Goal: Navigation & Orientation: Find specific page/section

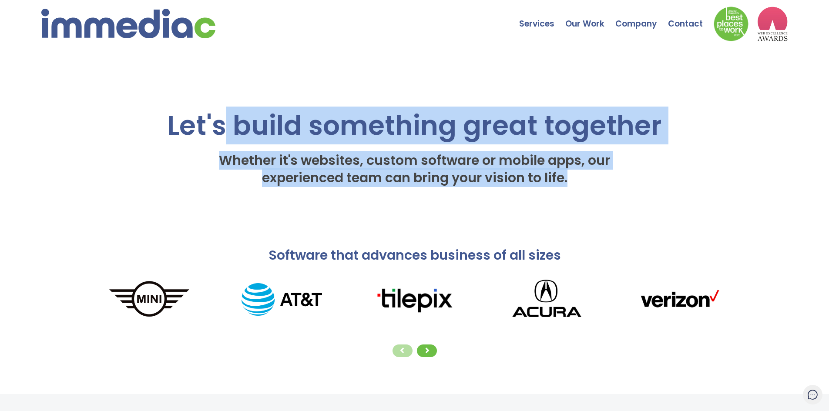
drag, startPoint x: 390, startPoint y: 124, endPoint x: 572, endPoint y: 180, distance: 191.3
click at [572, 180] on div "Let's build something great together Whether it's websites, custom software or …" at bounding box center [414, 123] width 663 height 153
click at [572, 180] on h2 "Whether it's websites, custom software or mobile apps, our experienced team can…" at bounding box center [414, 170] width 663 height 44
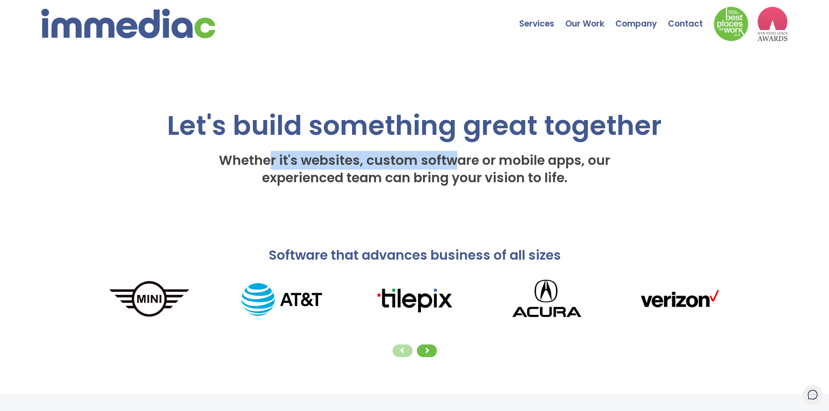
drag, startPoint x: 271, startPoint y: 150, endPoint x: 451, endPoint y: 170, distance: 181.3
click at [451, 170] on h2 "Whether it's websites, custom software or mobile apps, our experienced team can…" at bounding box center [414, 170] width 663 height 44
click at [451, 170] on span "Whether it's websites, custom software or mobile apps, our experienced team can…" at bounding box center [414, 169] width 391 height 36
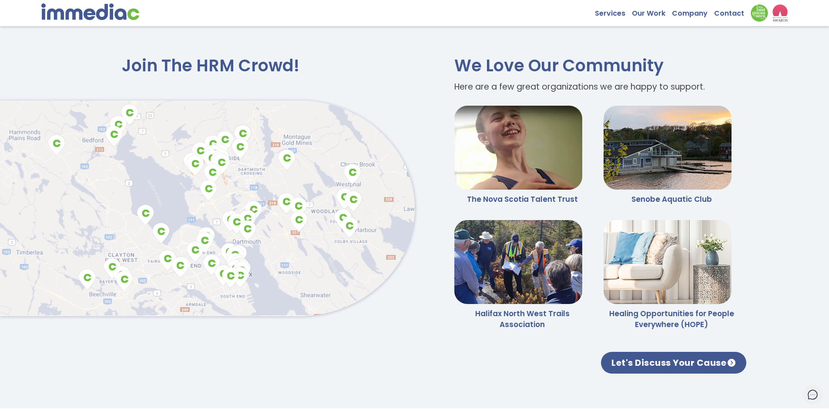
scroll to position [2064, 0]
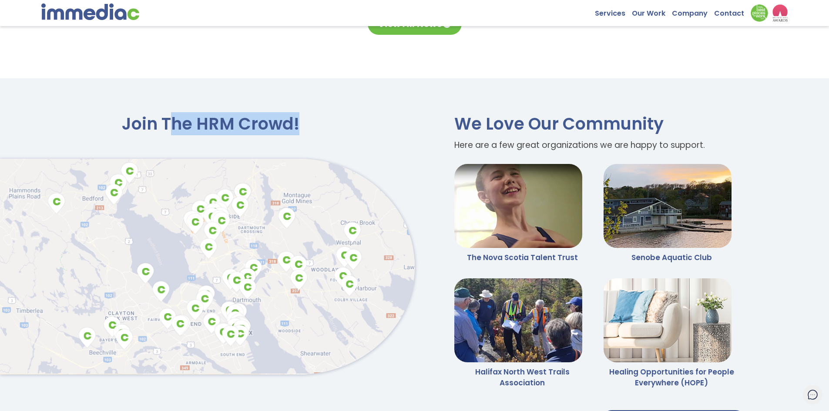
drag, startPoint x: 171, startPoint y: 114, endPoint x: 304, endPoint y: 117, distance: 133.7
click at [304, 117] on h2 "Join The HRM Crowd!" at bounding box center [207, 124] width 415 height 22
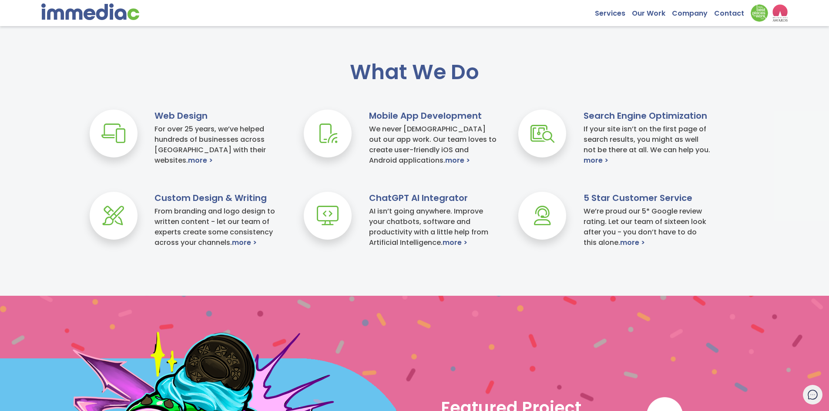
scroll to position [279, 0]
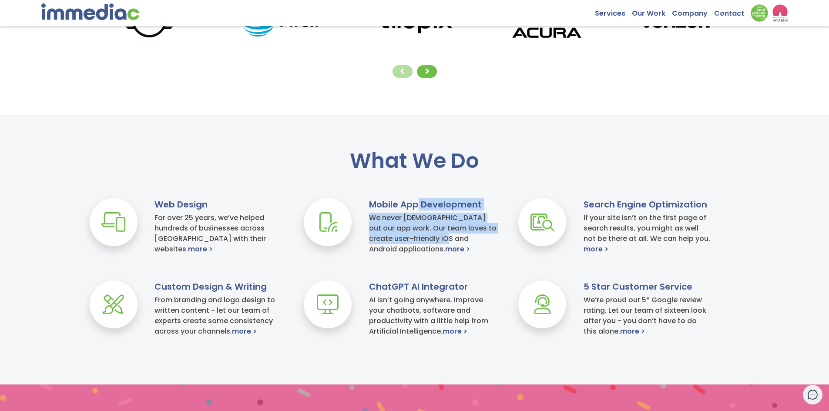
drag, startPoint x: 419, startPoint y: 210, endPoint x: 444, endPoint y: 240, distance: 38.9
click at [444, 240] on div "Mobile App Development We never [DEMOGRAPHIC_DATA] out our app work. Our team l…" at bounding box center [437, 227] width 136 height 56
click at [444, 240] on h4 "We never [DEMOGRAPHIC_DATA] out our app work. Our team loves to create user-fri…" at bounding box center [433, 234] width 128 height 42
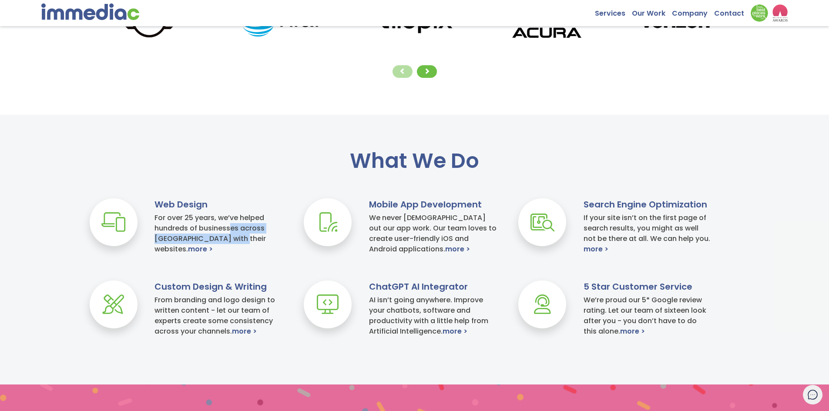
drag, startPoint x: 235, startPoint y: 235, endPoint x: 239, endPoint y: 244, distance: 9.9
click at [239, 244] on h4 "For over 25 years, we’ve helped hundreds of businesses across [GEOGRAPHIC_DATA]…" at bounding box center [219, 234] width 128 height 42
click at [214, 232] on h4 "For over 25 years, we’ve helped hundreds of businesses across [GEOGRAPHIC_DATA]…" at bounding box center [219, 234] width 128 height 42
drag, startPoint x: 422, startPoint y: 300, endPoint x: 432, endPoint y: 316, distance: 18.7
click at [432, 316] on h4 "AI isn’t going anywhere. Improve your chatbots, software and productivity with …" at bounding box center [433, 316] width 128 height 42
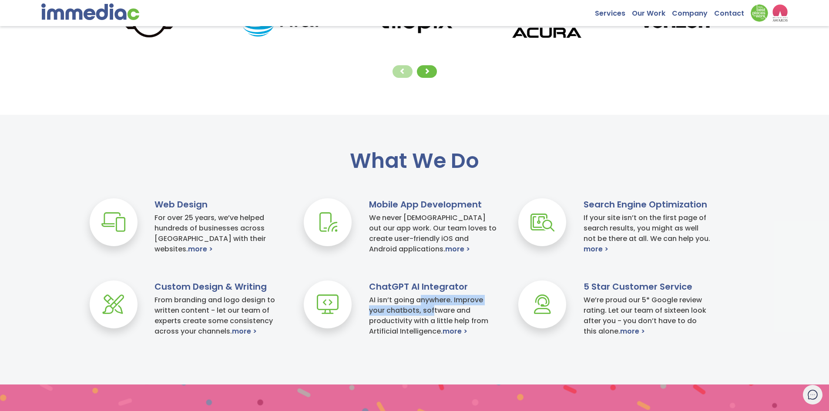
click at [432, 316] on h4 "AI isn’t going anywhere. Improve your chatbots, software and productivity with …" at bounding box center [433, 316] width 128 height 42
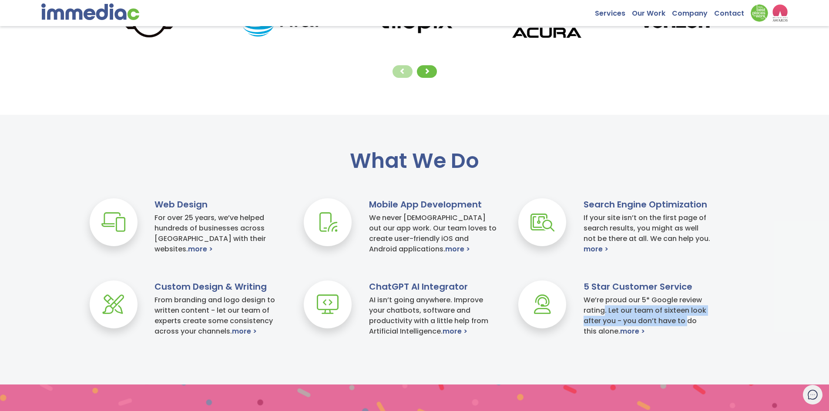
drag, startPoint x: 605, startPoint y: 309, endPoint x: 687, endPoint y: 321, distance: 82.8
click at [687, 321] on h4 "We’re proud our 5* Google review rating. Let our team of sixteen look after you…" at bounding box center [648, 316] width 128 height 42
drag, startPoint x: 637, startPoint y: 240, endPoint x: 680, endPoint y: 240, distance: 42.7
click at [680, 240] on h4 "If your site isn’t on the first page of search results, you might as well not b…" at bounding box center [648, 234] width 128 height 42
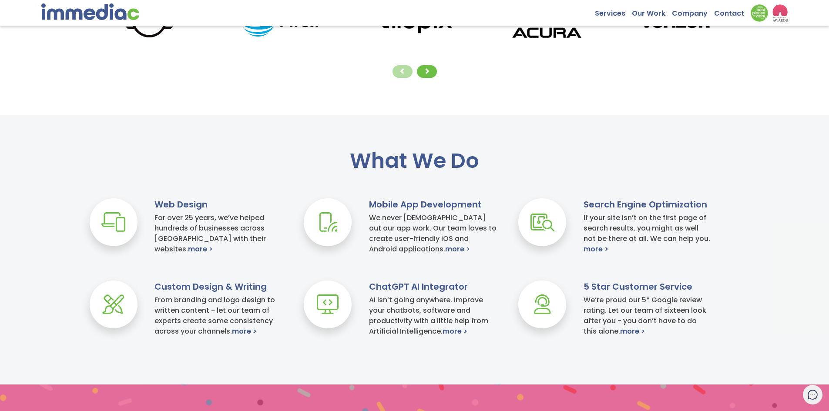
click at [680, 240] on h4 "If your site isn’t on the first page of search results, you might as well not b…" at bounding box center [648, 234] width 128 height 42
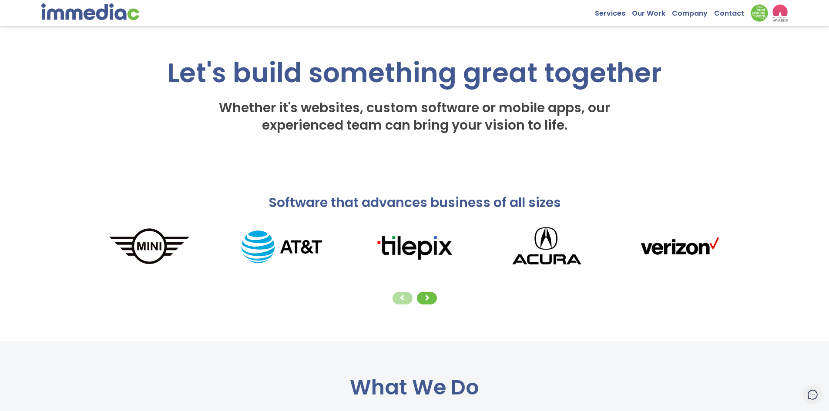
scroll to position [18, 0]
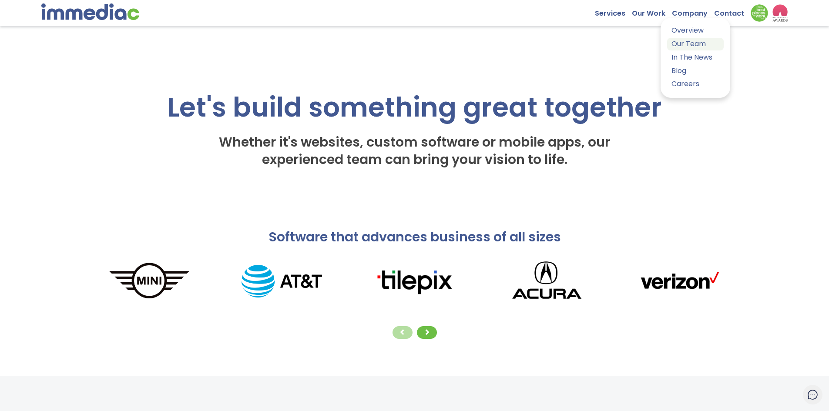
click at [687, 44] on link "Our Team" at bounding box center [695, 44] width 57 height 13
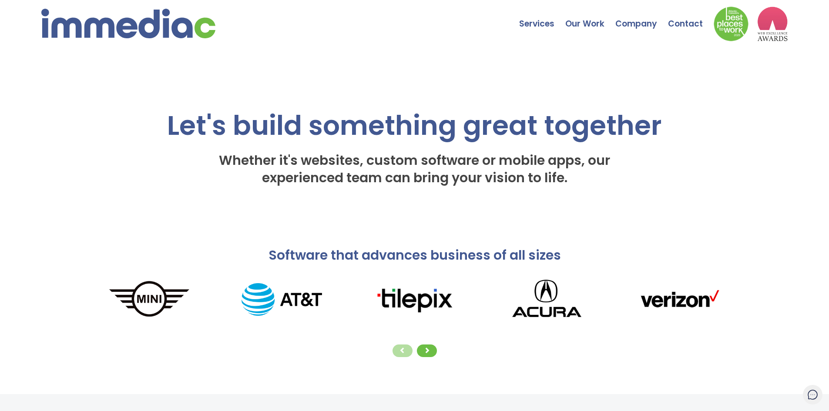
scroll to position [18, 0]
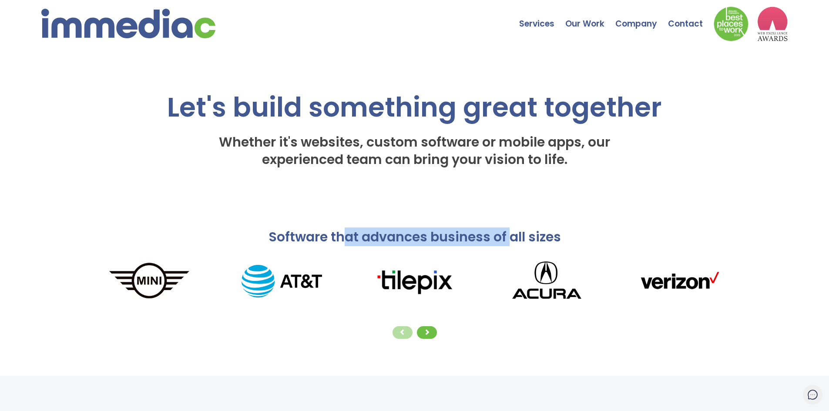
drag, startPoint x: 438, startPoint y: 236, endPoint x: 514, endPoint y: 236, distance: 75.7
click at [513, 236] on span "Software that advances business of all sizes" at bounding box center [415, 237] width 293 height 19
drag, startPoint x: 514, startPoint y: 236, endPoint x: 509, endPoint y: 232, distance: 6.2
click at [514, 236] on span "Software that advances business of all sizes" at bounding box center [415, 237] width 293 height 19
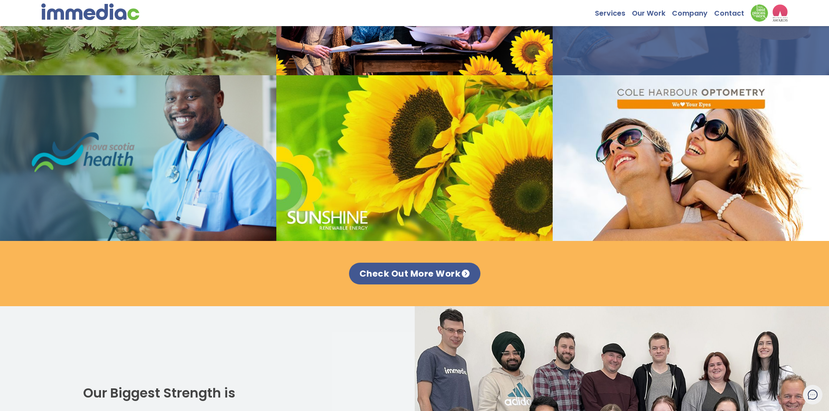
scroll to position [1107, 0]
